Goal: Share content

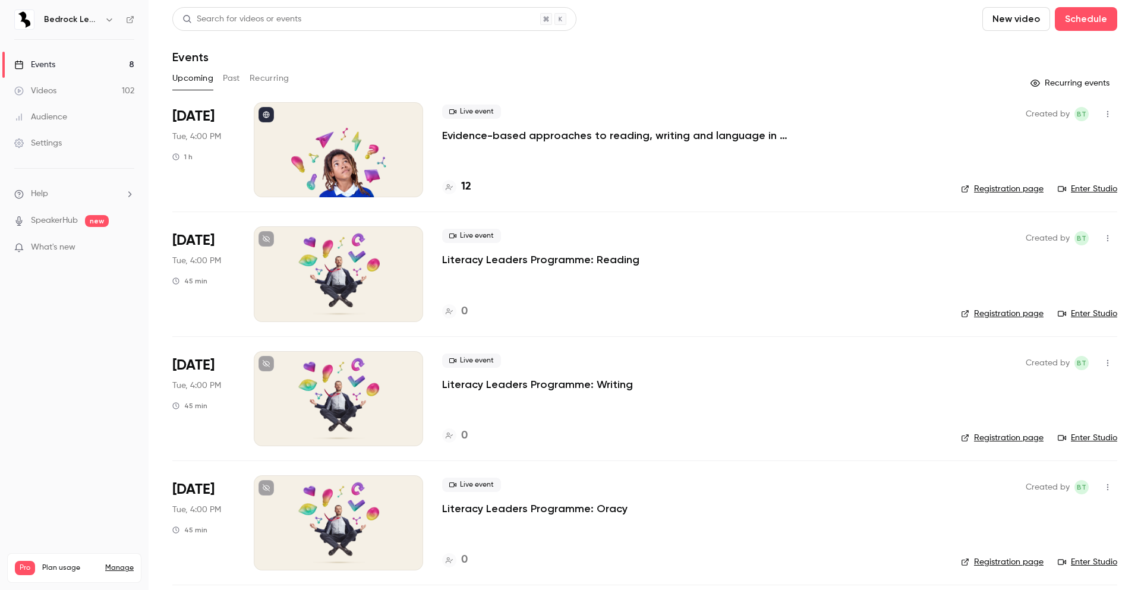
click at [64, 90] on link "Videos 102" at bounding box center [74, 91] width 149 height 26
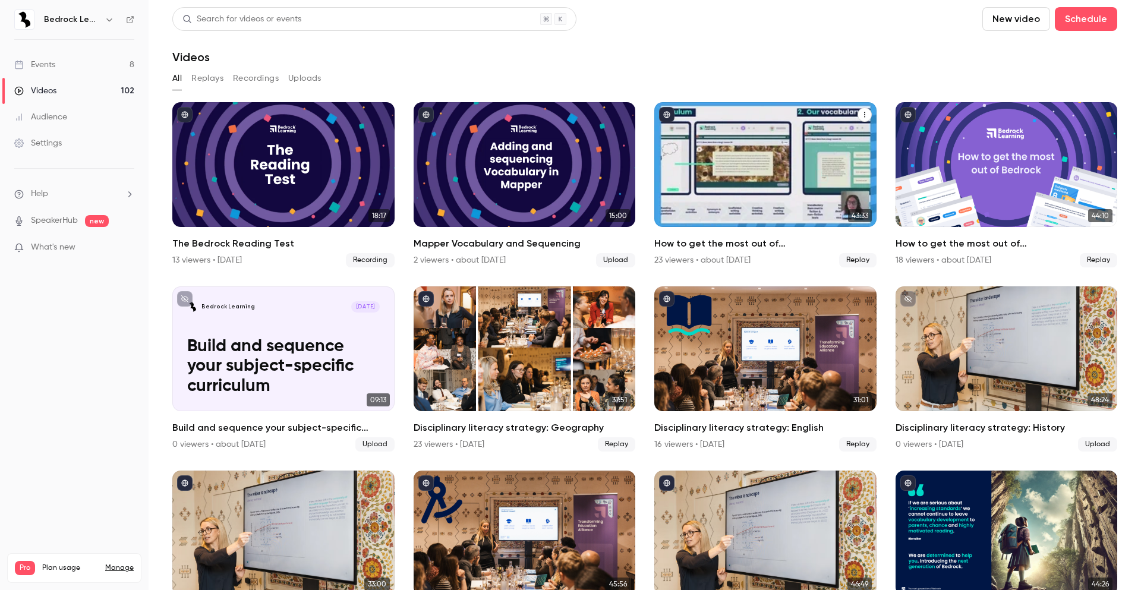
drag, startPoint x: 804, startPoint y: 166, endPoint x: 718, endPoint y: 157, distance: 87.2
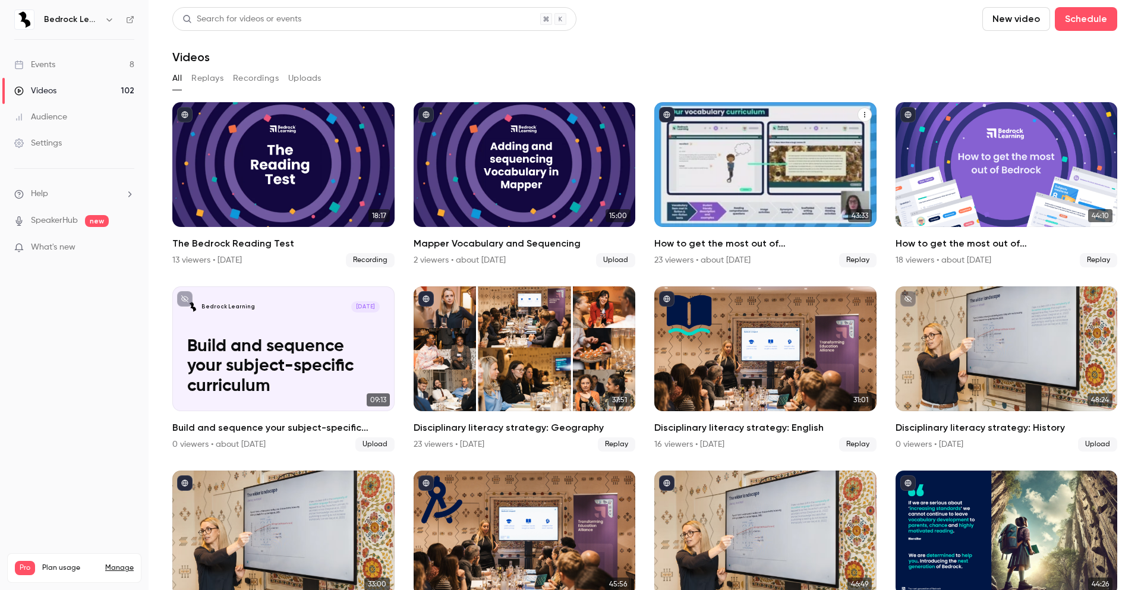
click at [718, 157] on div "How to get the most out of Bedrock next academic year" at bounding box center [765, 164] width 222 height 125
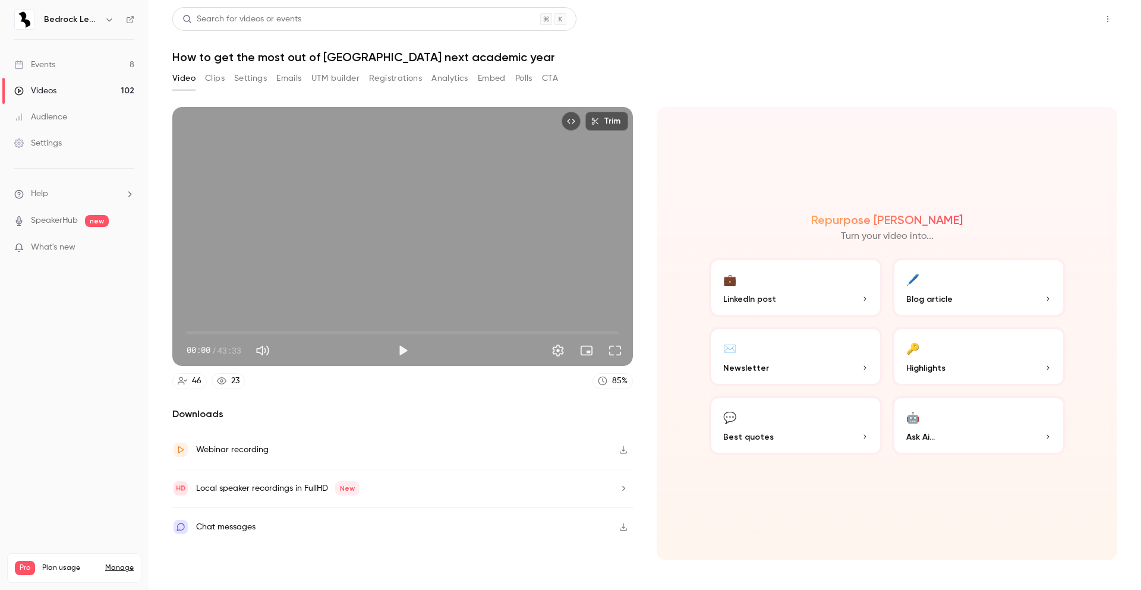
click at [1071, 21] on button "Share" at bounding box center [1065, 19] width 47 height 24
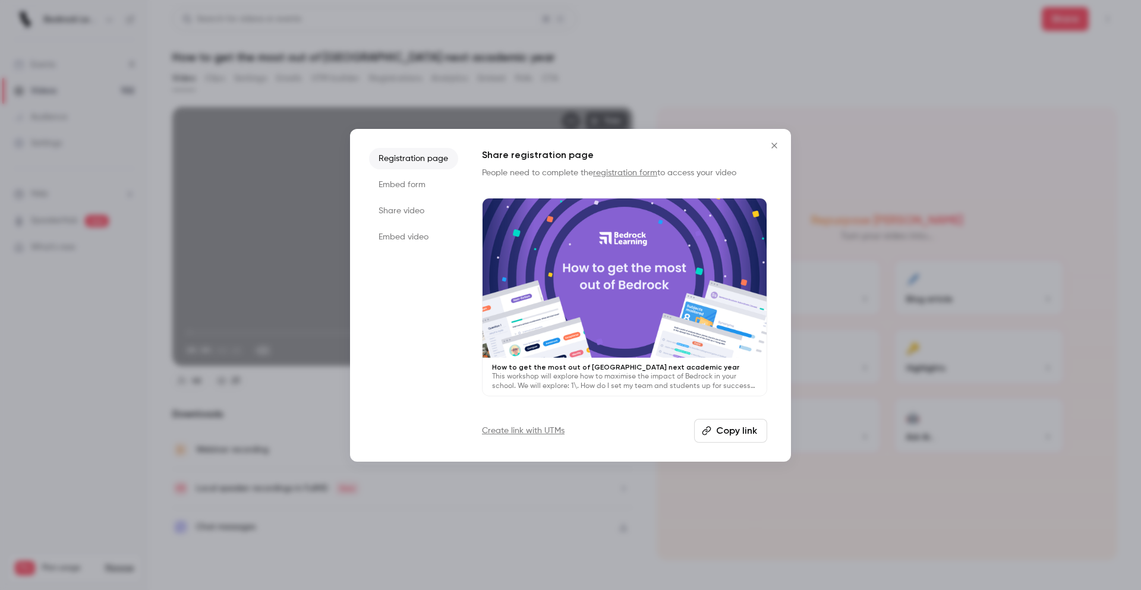
click at [734, 437] on button "Copy link" at bounding box center [730, 431] width 73 height 24
click at [774, 145] on icon "Close" at bounding box center [773, 145] width 5 height 5
